Goal: Find contact information: Find contact information

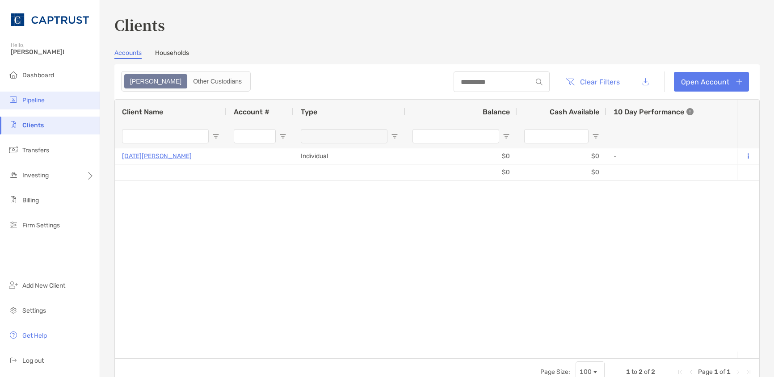
click at [38, 100] on span "Pipeline" at bounding box center [33, 100] width 22 height 8
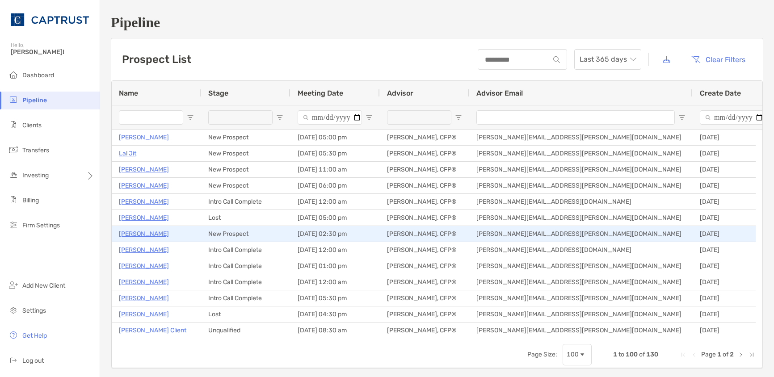
click at [141, 234] on p "[PERSON_NAME]" at bounding box center [144, 233] width 50 height 11
click at [149, 233] on p "[PERSON_NAME]" at bounding box center [144, 233] width 50 height 11
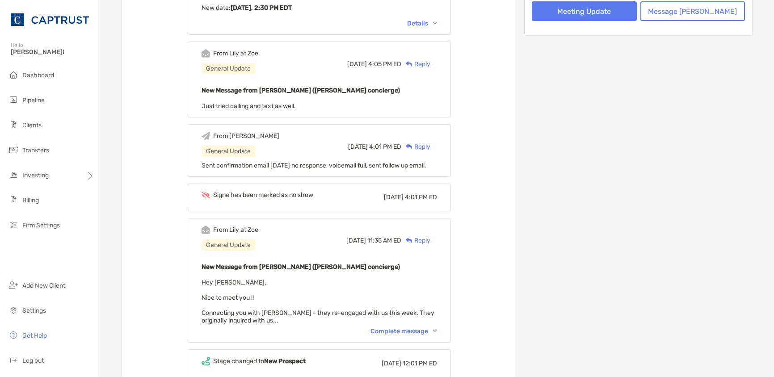
scroll to position [313, 0]
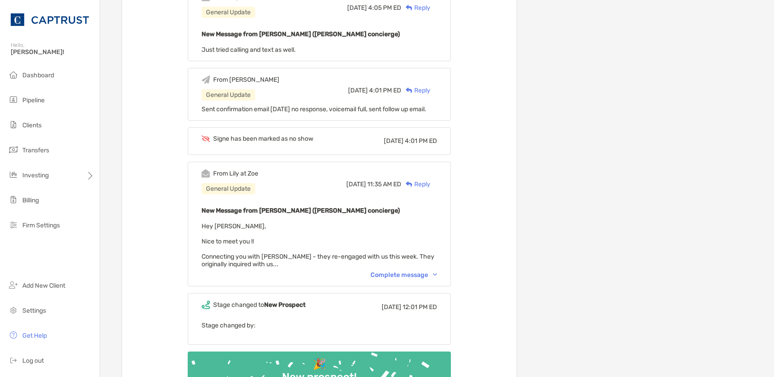
click at [433, 271] on div "Complete message" at bounding box center [403, 275] width 67 height 8
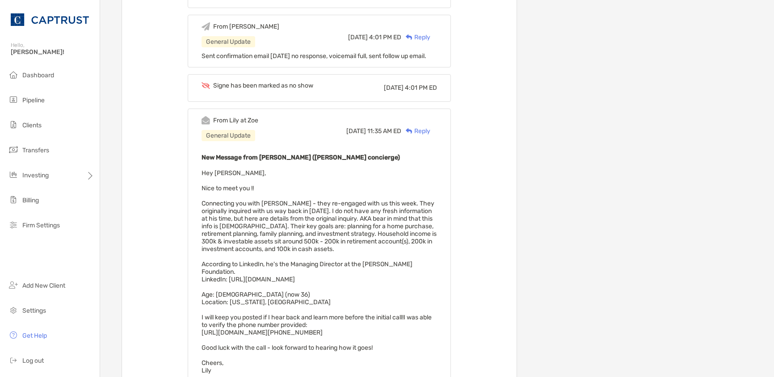
scroll to position [447, 0]
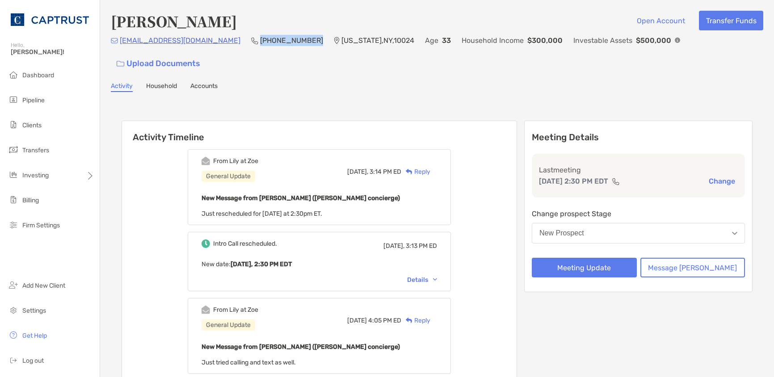
drag, startPoint x: 254, startPoint y: 47, endPoint x: 205, endPoint y: 48, distance: 48.2
click at [205, 48] on div "[EMAIL_ADDRESS][DOMAIN_NAME] [PHONE_NUMBER] [US_STATE][GEOGRAPHIC_DATA] Age [DE…" at bounding box center [437, 54] width 652 height 38
copy p "(917) 209-1935"
click at [126, 82] on link "Activity" at bounding box center [122, 87] width 22 height 10
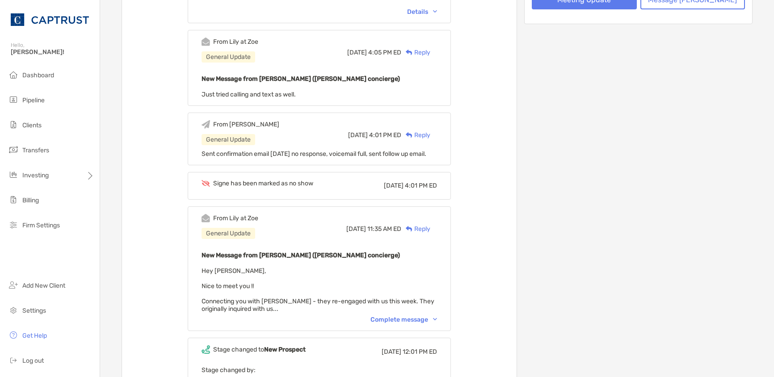
scroll to position [402, 0]
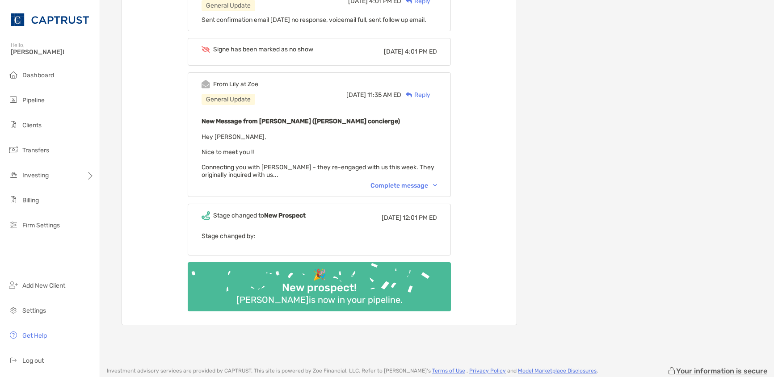
click at [430, 182] on div "Complete message" at bounding box center [403, 186] width 67 height 8
